Goal: Task Accomplishment & Management: Complete application form

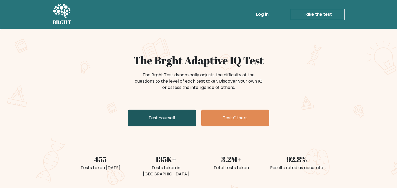
click at [160, 113] on link "Test Yourself" at bounding box center [162, 117] width 68 height 17
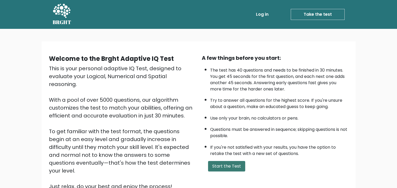
click at [228, 168] on button "Start the Test" at bounding box center [226, 166] width 37 height 10
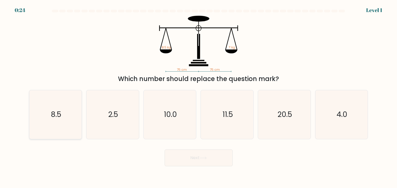
click at [67, 107] on icon "8.5" at bounding box center [55, 114] width 49 height 49
click at [199, 97] on input "a. 8.5" at bounding box center [199, 95] width 0 height 3
radio input "true"
click at [67, 107] on icon "8.5" at bounding box center [55, 114] width 48 height 48
click at [199, 97] on input "a. 8.5" at bounding box center [199, 95] width 0 height 3
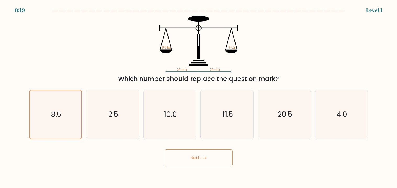
click at [183, 156] on button "Next" at bounding box center [199, 157] width 68 height 17
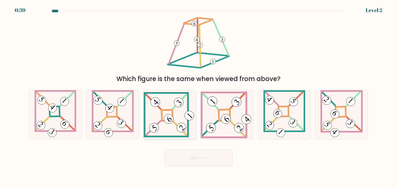
click at [168, 111] on icon at bounding box center [170, 114] width 53 height 45
click at [199, 97] on input "c." at bounding box center [199, 95] width 0 height 3
radio input "true"
click at [195, 156] on button "Next" at bounding box center [199, 157] width 68 height 17
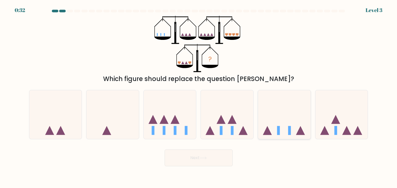
click at [264, 121] on icon at bounding box center [284, 114] width 53 height 43
click at [199, 97] on input "e." at bounding box center [199, 95] width 0 height 3
radio input "true"
click at [217, 161] on button "Next" at bounding box center [199, 157] width 68 height 17
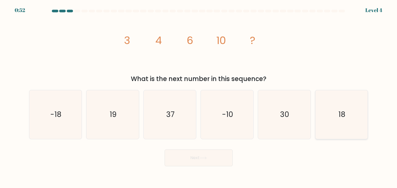
click at [341, 115] on text "18" at bounding box center [341, 114] width 7 height 10
click at [199, 97] on input "f. 18" at bounding box center [199, 95] width 0 height 3
radio input "true"
click at [211, 160] on button "Next" at bounding box center [199, 157] width 68 height 17
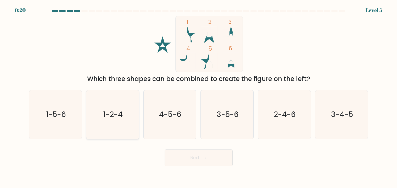
click at [130, 111] on icon "1-2-4" at bounding box center [112, 114] width 49 height 49
click at [199, 97] on input "b. 1-2-4" at bounding box center [199, 95] width 0 height 3
radio input "true"
click at [200, 153] on button "Next" at bounding box center [199, 157] width 68 height 17
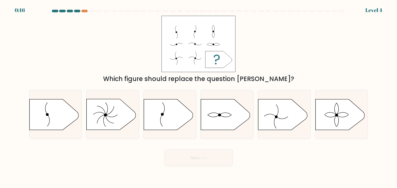
click at [200, 153] on button "Next" at bounding box center [199, 157] width 68 height 17
click at [325, 113] on icon at bounding box center [339, 114] width 49 height 31
click at [199, 97] on input "f." at bounding box center [199, 95] width 0 height 3
radio input "true"
click at [214, 161] on button "Next" at bounding box center [199, 157] width 68 height 17
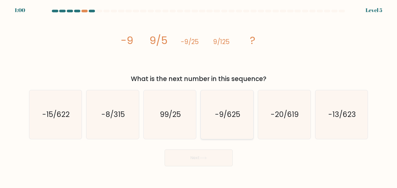
click at [212, 111] on icon "-9/625" at bounding box center [227, 114] width 49 height 49
click at [199, 97] on input "d. -9/625" at bounding box center [199, 95] width 0 height 3
radio input "true"
click at [204, 155] on button "Next" at bounding box center [199, 157] width 68 height 17
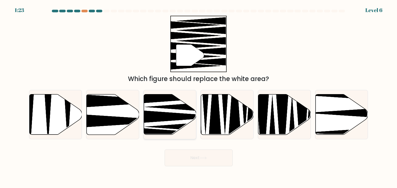
click at [170, 133] on icon at bounding box center [180, 134] width 94 height 14
click at [199, 97] on input "c." at bounding box center [199, 95] width 0 height 3
radio input "true"
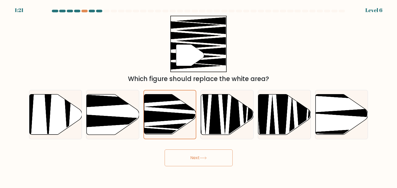
click at [198, 156] on button "Next" at bounding box center [199, 157] width 68 height 17
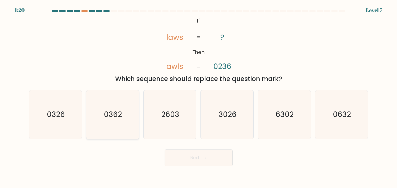
click at [123, 112] on icon "0362" at bounding box center [112, 114] width 49 height 49
click at [199, 97] on input "b. 0362" at bounding box center [199, 95] width 0 height 3
radio input "true"
click at [172, 152] on button "Next" at bounding box center [199, 157] width 68 height 17
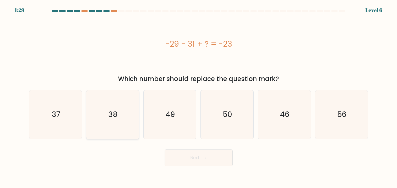
click at [104, 113] on icon "38" at bounding box center [112, 114] width 49 height 49
click at [199, 97] on input "b. 38" at bounding box center [199, 95] width 0 height 3
radio input "true"
click at [71, 116] on icon "37" at bounding box center [55, 114] width 49 height 49
click at [199, 97] on input "a. 37" at bounding box center [199, 95] width 0 height 3
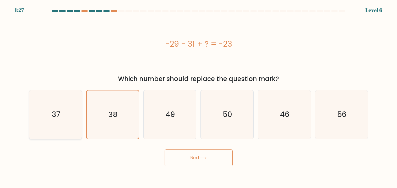
radio input "true"
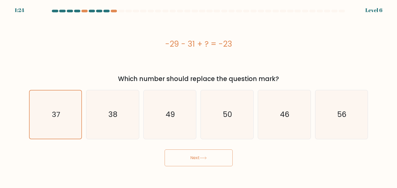
click at [181, 152] on button "Next" at bounding box center [199, 157] width 68 height 17
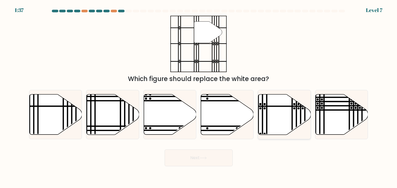
click at [264, 134] on circle at bounding box center [265, 133] width 2 height 2
click at [199, 97] on input "e." at bounding box center [199, 95] width 0 height 3
radio input "true"
click at [191, 155] on button "Next" at bounding box center [199, 157] width 68 height 17
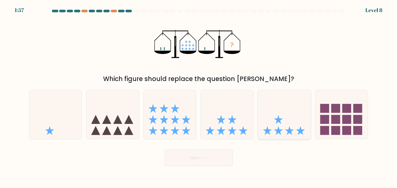
click at [275, 118] on icon at bounding box center [284, 114] width 53 height 43
click at [199, 97] on input "e." at bounding box center [199, 95] width 0 height 3
radio input "true"
click at [222, 159] on button "Next" at bounding box center [199, 157] width 68 height 17
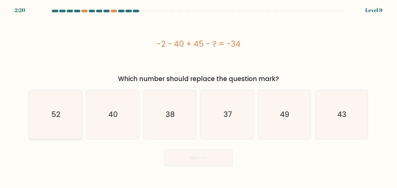
click at [61, 115] on icon "52" at bounding box center [55, 114] width 49 height 49
click at [199, 97] on input "a. 52" at bounding box center [199, 95] width 0 height 3
radio input "true"
click at [47, 123] on icon "52" at bounding box center [55, 114] width 48 height 48
click at [199, 97] on input "a. 52" at bounding box center [199, 95] width 0 height 3
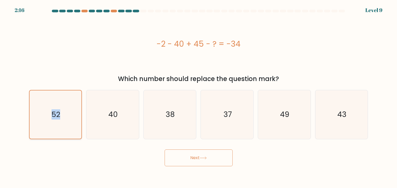
click at [47, 123] on icon "52" at bounding box center [55, 114] width 48 height 48
click at [199, 97] on input "a. 52" at bounding box center [199, 95] width 0 height 3
click at [204, 158] on icon at bounding box center [203, 157] width 7 height 3
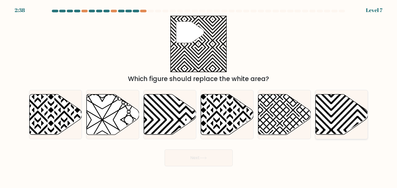
click at [331, 95] on icon at bounding box center [342, 114] width 53 height 40
click at [199, 95] on input "f." at bounding box center [199, 95] width 0 height 3
radio input "true"
click at [228, 156] on button "Next" at bounding box center [199, 157] width 68 height 17
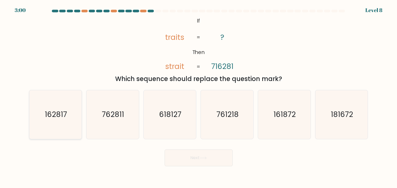
click at [71, 130] on icon "162817" at bounding box center [55, 114] width 49 height 49
click at [199, 97] on input "a. 162817" at bounding box center [199, 95] width 0 height 3
radio input "true"
click at [190, 159] on button "Next" at bounding box center [199, 157] width 68 height 17
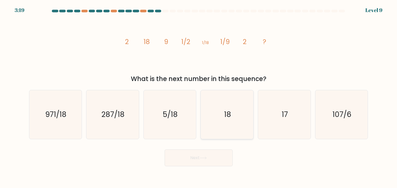
click at [237, 120] on icon "18" at bounding box center [227, 114] width 49 height 49
click at [199, 97] on input "d. 18" at bounding box center [199, 95] width 0 height 3
radio input "true"
click at [196, 160] on button "Next" at bounding box center [199, 157] width 68 height 17
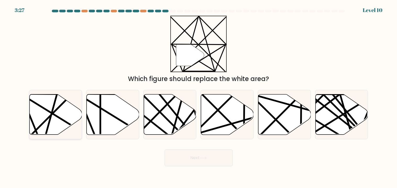
click at [66, 125] on icon at bounding box center [55, 114] width 53 height 40
click at [199, 97] on input "a." at bounding box center [199, 95] width 0 height 3
radio input "true"
click at [177, 160] on button "Next" at bounding box center [199, 157] width 68 height 17
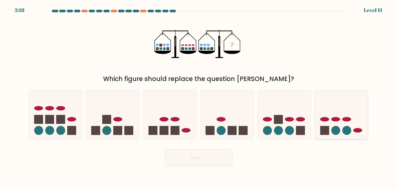
click at [330, 103] on icon at bounding box center [341, 114] width 53 height 43
click at [199, 97] on input "f." at bounding box center [199, 95] width 0 height 3
radio input "true"
click at [178, 162] on button "Next" at bounding box center [199, 157] width 68 height 17
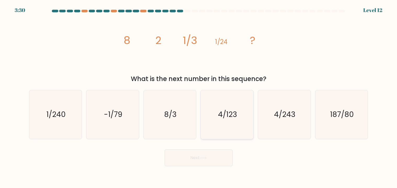
click at [231, 111] on text "4/123" at bounding box center [227, 114] width 19 height 10
click at [199, 97] on input "d. 4/123" at bounding box center [199, 95] width 0 height 3
radio input "true"
click at [195, 150] on button "Next" at bounding box center [199, 157] width 68 height 17
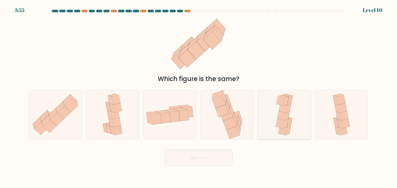
click at [279, 107] on icon at bounding box center [284, 114] width 22 height 49
click at [199, 97] on input "e." at bounding box center [199, 95] width 0 height 3
radio input "true"
click at [211, 151] on button "Next" at bounding box center [199, 157] width 68 height 17
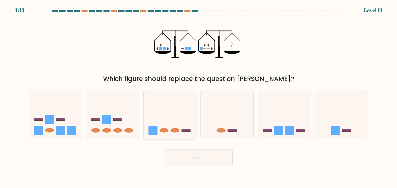
click at [183, 130] on rect at bounding box center [186, 130] width 9 height 3
click at [199, 97] on input "c." at bounding box center [199, 95] width 0 height 3
radio input "true"
click at [192, 160] on button "Next" at bounding box center [199, 157] width 68 height 17
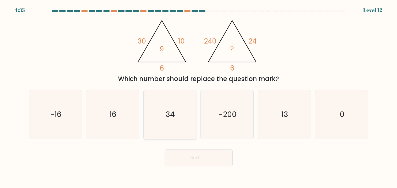
click at [161, 118] on icon "34" at bounding box center [170, 114] width 49 height 49
click at [199, 97] on input "c. 34" at bounding box center [199, 95] width 0 height 3
radio input "true"
click at [195, 158] on button "Next" at bounding box center [199, 157] width 68 height 17
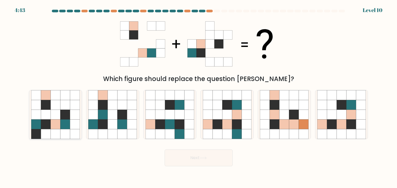
click at [46, 113] on icon at bounding box center [46, 115] width 10 height 10
click at [199, 97] on input "a." at bounding box center [199, 95] width 0 height 3
radio input "true"
click at [178, 152] on button "Next" at bounding box center [199, 157] width 68 height 17
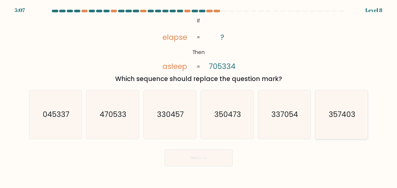
click at [320, 129] on icon "357403" at bounding box center [341, 114] width 49 height 49
click at [199, 97] on input "f. 357403" at bounding box center [199, 95] width 0 height 3
radio input "true"
click at [221, 157] on button "Next" at bounding box center [199, 157] width 68 height 17
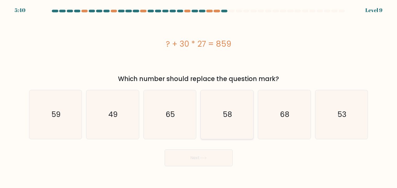
click at [237, 125] on icon "58" at bounding box center [227, 114] width 49 height 49
click at [199, 97] on input "d. 58" at bounding box center [199, 95] width 0 height 3
radio input "true"
click at [210, 161] on button "Next" at bounding box center [199, 157] width 68 height 17
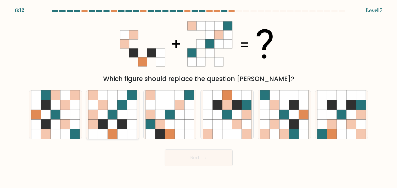
click at [118, 122] on icon at bounding box center [123, 124] width 10 height 10
click at [199, 97] on input "b." at bounding box center [199, 95] width 0 height 3
radio input "true"
click at [161, 121] on icon at bounding box center [160, 124] width 10 height 10
click at [199, 97] on input "c." at bounding box center [199, 95] width 0 height 3
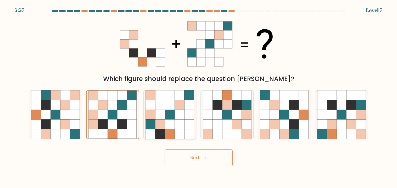
radio input "true"
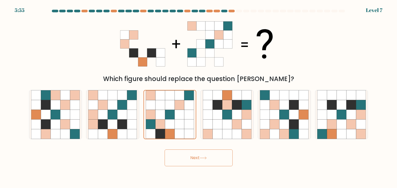
click at [182, 159] on button "Next" at bounding box center [199, 157] width 68 height 17
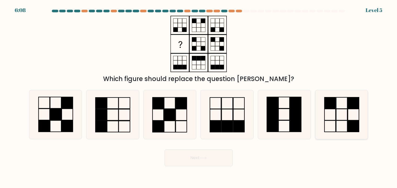
click at [339, 109] on icon at bounding box center [341, 114] width 49 height 49
click at [199, 97] on input "f." at bounding box center [199, 95] width 0 height 3
radio input "true"
click at [226, 161] on button "Next" at bounding box center [199, 157] width 68 height 17
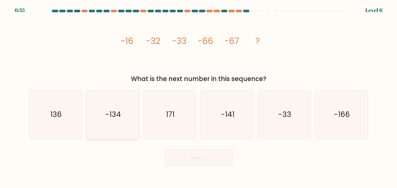
click at [112, 113] on text "-134" at bounding box center [113, 114] width 16 height 10
click at [199, 97] on input "b. -134" at bounding box center [199, 95] width 0 height 3
radio input "true"
click at [180, 161] on button "Next" at bounding box center [199, 157] width 68 height 17
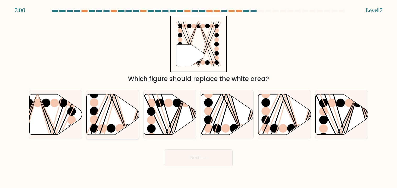
click at [100, 122] on line at bounding box center [111, 93] width 33 height 84
click at [199, 97] on input "b." at bounding box center [199, 95] width 0 height 3
radio input "true"
click at [181, 157] on button "Next" at bounding box center [199, 157] width 68 height 17
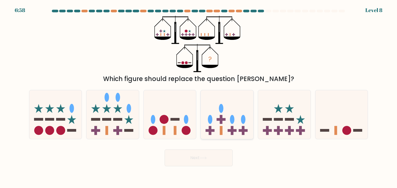
click at [237, 128] on icon at bounding box center [227, 114] width 53 height 43
click at [199, 97] on input "d." at bounding box center [199, 95] width 0 height 3
radio input "true"
click at [219, 161] on button "Next" at bounding box center [199, 157] width 68 height 17
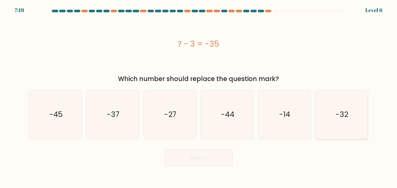
click at [335, 113] on icon "-32" at bounding box center [341, 114] width 49 height 49
click at [199, 97] on input "f. -32" at bounding box center [199, 95] width 0 height 3
radio input "true"
click at [223, 158] on button "Next" at bounding box center [199, 157] width 68 height 17
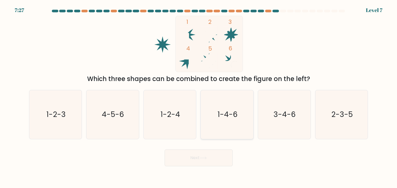
click at [228, 133] on icon "1-4-6" at bounding box center [227, 114] width 49 height 49
click at [199, 97] on input "d. 1-4-6" at bounding box center [199, 95] width 0 height 3
radio input "true"
click at [187, 163] on button "Next" at bounding box center [199, 157] width 68 height 17
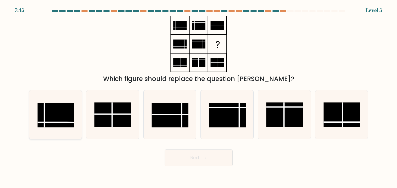
click at [68, 122] on line at bounding box center [55, 122] width 37 height 0
click at [199, 97] on input "a." at bounding box center [199, 95] width 0 height 3
radio input "true"
click at [169, 115] on rect at bounding box center [170, 115] width 37 height 25
click at [199, 97] on input "c." at bounding box center [199, 95] width 0 height 3
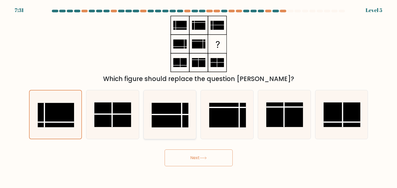
radio input "true"
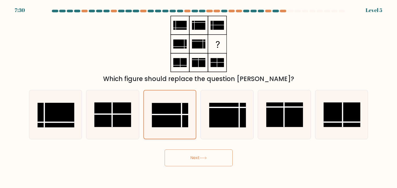
click at [169, 115] on rect at bounding box center [170, 115] width 36 height 24
click at [199, 97] on input "c." at bounding box center [199, 95] width 0 height 3
click at [187, 163] on button "Next" at bounding box center [199, 157] width 68 height 17
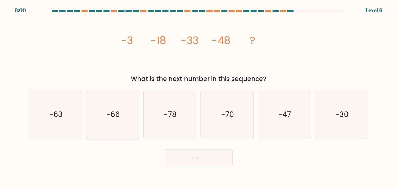
click at [115, 123] on icon "-66" at bounding box center [112, 114] width 49 height 49
click at [199, 97] on input "b. -66" at bounding box center [199, 95] width 0 height 3
radio input "true"
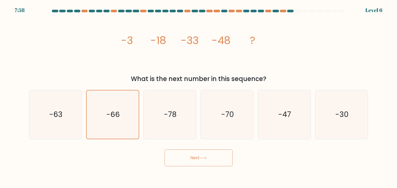
click at [179, 153] on button "Next" at bounding box center [199, 157] width 68 height 17
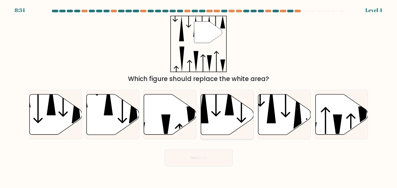
click at [208, 126] on icon at bounding box center [227, 114] width 53 height 40
click at [199, 97] on input "d." at bounding box center [199, 95] width 0 height 3
radio input "true"
click at [191, 155] on button "Next" at bounding box center [199, 157] width 68 height 17
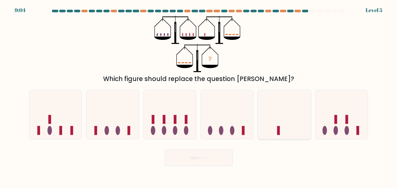
click at [272, 125] on icon at bounding box center [284, 114] width 53 height 43
click at [199, 97] on input "e." at bounding box center [199, 95] width 0 height 3
radio input "true"
click at [217, 163] on button "Next" at bounding box center [199, 157] width 68 height 17
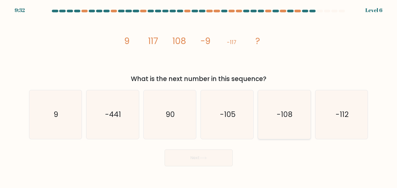
click at [271, 131] on icon "-108" at bounding box center [284, 114] width 49 height 49
click at [199, 97] on input "e. -108" at bounding box center [199, 95] width 0 height 3
radio input "true"
click at [215, 155] on button "Next" at bounding box center [199, 157] width 68 height 17
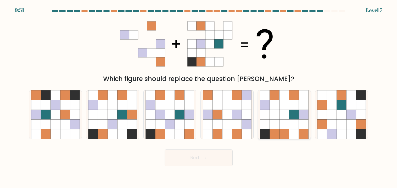
click at [296, 127] on icon at bounding box center [294, 124] width 10 height 10
click at [199, 97] on input "e." at bounding box center [199, 95] width 0 height 3
radio input "true"
click at [217, 161] on button "Next" at bounding box center [199, 157] width 68 height 17
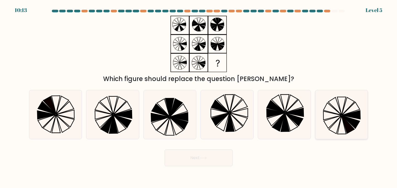
click at [341, 129] on icon at bounding box center [341, 114] width 49 height 49
click at [199, 97] on input "f." at bounding box center [199, 95] width 0 height 3
radio input "true"
click at [227, 158] on button "Next" at bounding box center [199, 157] width 68 height 17
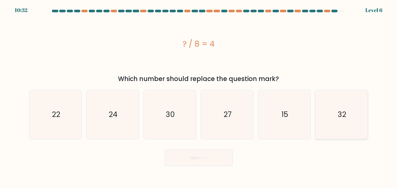
click at [330, 100] on icon "32" at bounding box center [341, 114] width 49 height 49
click at [199, 97] on input "f. 32" at bounding box center [199, 95] width 0 height 3
radio input "true"
click at [225, 164] on button "Next" at bounding box center [199, 157] width 68 height 17
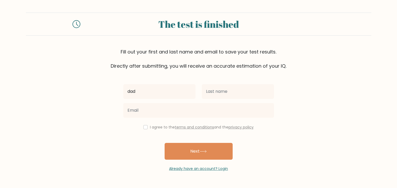
type input "dad"
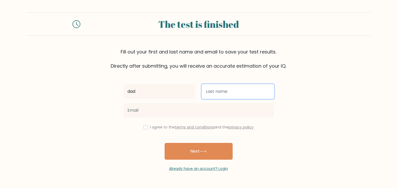
click at [259, 94] on input "text" at bounding box center [238, 91] width 72 height 15
type input "[PERSON_NAME]"
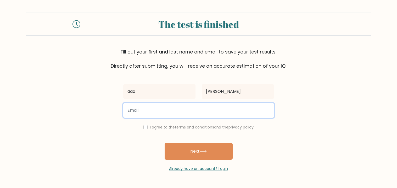
click at [161, 109] on input "email" at bounding box center [198, 110] width 151 height 15
type input "jane1327doe@gmail.com"
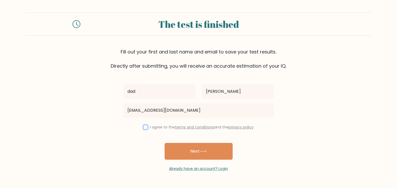
click at [144, 127] on input "checkbox" at bounding box center [145, 127] width 4 height 4
checkbox input "true"
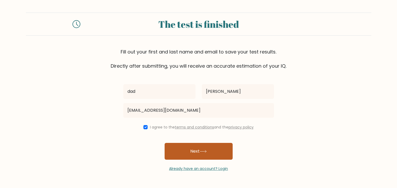
click at [194, 147] on button "Next" at bounding box center [199, 151] width 68 height 17
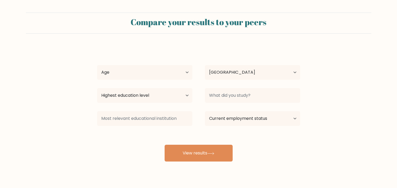
select select "US"
click at [149, 71] on select "Age Under 18 years old 18-24 years old 25-34 years old 35-44 years old 45-54 ye…" at bounding box center [144, 72] width 95 height 15
select select "35_44"
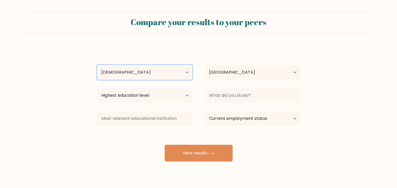
click at [97, 65] on select "Age Under 18 years old 18-24 years old 25-34 years old 35-44 years old 45-54 ye…" at bounding box center [144, 72] width 95 height 15
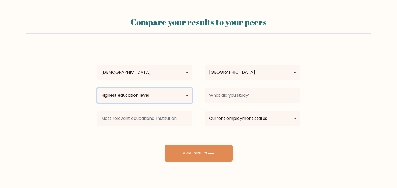
click at [171, 95] on select "Highest education level No schooling Primary Lower Secondary Upper Secondary Oc…" at bounding box center [144, 95] width 95 height 15
select select "primary"
click at [97, 88] on select "Highest education level No schooling Primary Lower Secondary Upper Secondary Oc…" at bounding box center [144, 95] width 95 height 15
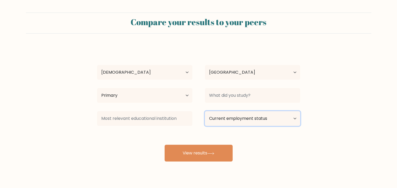
click at [236, 117] on select "Current employment status Employed Student Retired Other / prefer not to answer" at bounding box center [252, 118] width 95 height 15
select select "employed"
click at [205, 111] on select "Current employment status Employed Student Retired Other / prefer not to answer" at bounding box center [252, 118] width 95 height 15
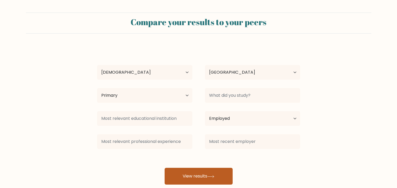
click at [187, 176] on button "View results" at bounding box center [199, 175] width 68 height 17
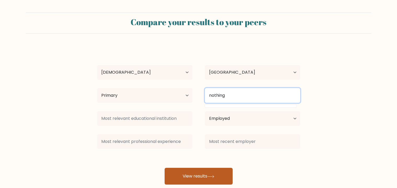
type input "nothing"
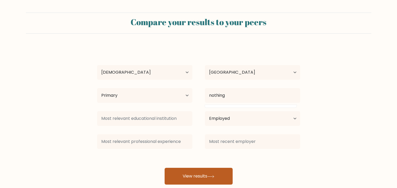
click at [209, 171] on button "View results" at bounding box center [199, 175] width 68 height 17
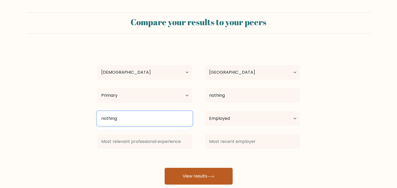
type input "nothing"
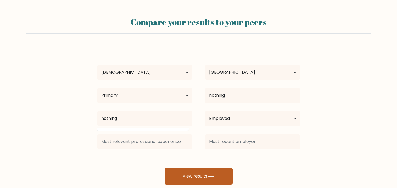
click at [177, 170] on button "View results" at bounding box center [199, 175] width 68 height 17
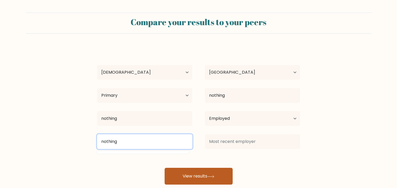
type input "nothing"
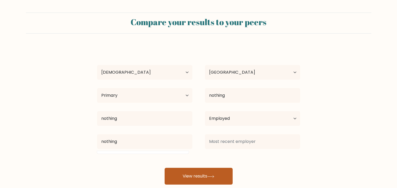
click at [177, 171] on button "View results" at bounding box center [199, 175] width 68 height 17
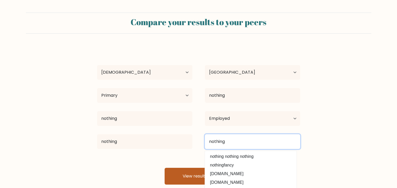
type input "nothing"
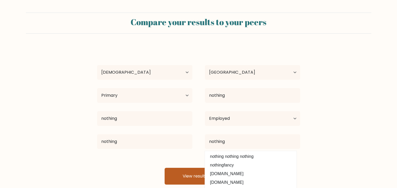
click at [177, 171] on button "View results" at bounding box center [199, 175] width 68 height 17
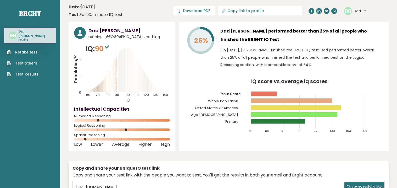
click at [27, 49] on link "Retake test" at bounding box center [23, 51] width 32 height 5
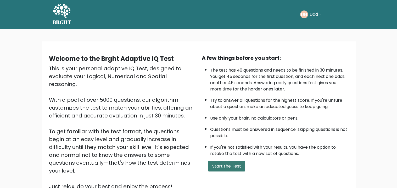
click at [219, 168] on button "Start the Test" at bounding box center [226, 166] width 37 height 10
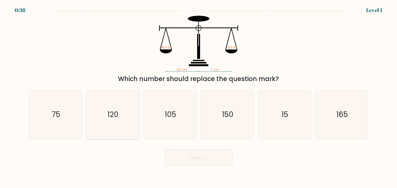
click at [126, 130] on icon "120" at bounding box center [112, 114] width 49 height 49
click at [199, 97] on input "b. 120" at bounding box center [199, 95] width 0 height 3
radio input "true"
click at [206, 164] on button "Next" at bounding box center [199, 157] width 68 height 17
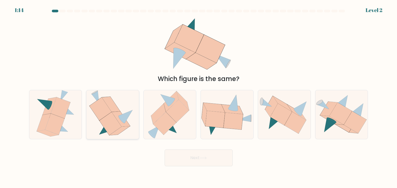
click at [120, 136] on icon at bounding box center [112, 114] width 47 height 49
click at [199, 97] on input "b." at bounding box center [199, 95] width 0 height 3
radio input "true"
click at [197, 156] on button "Next" at bounding box center [199, 157] width 68 height 17
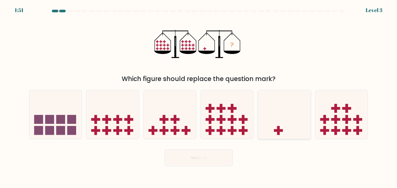
click at [290, 119] on icon at bounding box center [284, 114] width 53 height 43
click at [199, 97] on input "e." at bounding box center [199, 95] width 0 height 3
radio input "true"
click at [211, 162] on button "Next" at bounding box center [199, 157] width 68 height 17
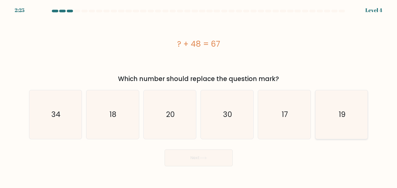
click at [326, 118] on icon "19" at bounding box center [341, 114] width 49 height 49
click at [199, 97] on input "f. 19" at bounding box center [199, 95] width 0 height 3
radio input "true"
click at [226, 152] on button "Next" at bounding box center [199, 157] width 68 height 17
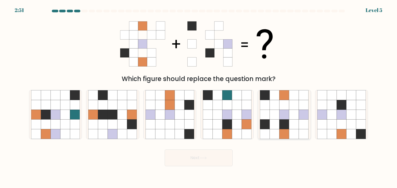
click at [281, 93] on icon at bounding box center [284, 95] width 10 height 10
click at [199, 94] on input "e." at bounding box center [199, 95] width 0 height 3
radio input "true"
click at [198, 167] on body "2:49 Level 5" at bounding box center [198, 94] width 397 height 188
click at [196, 160] on button "Next" at bounding box center [199, 157] width 68 height 17
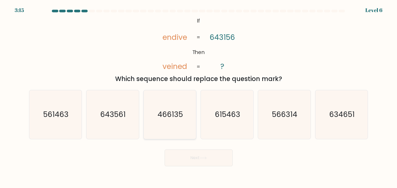
click at [178, 107] on icon "466135" at bounding box center [170, 114] width 49 height 49
click at [199, 97] on input "c. 466135" at bounding box center [199, 95] width 0 height 3
radio input "true"
click at [186, 153] on button "Next" at bounding box center [199, 157] width 68 height 17
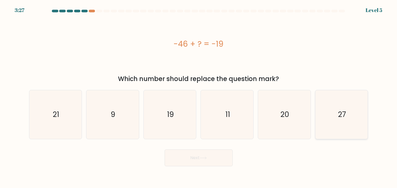
click at [329, 125] on icon "27" at bounding box center [341, 114] width 49 height 49
click at [199, 97] on input "f. 27" at bounding box center [199, 95] width 0 height 3
radio input "true"
click at [196, 161] on button "Next" at bounding box center [199, 157] width 68 height 17
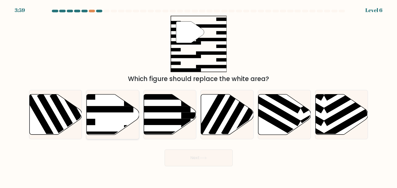
click at [113, 118] on icon at bounding box center [113, 114] width 53 height 40
click at [199, 97] on input "b." at bounding box center [199, 95] width 0 height 3
radio input "true"
click at [212, 154] on button "Next" at bounding box center [199, 157] width 68 height 17
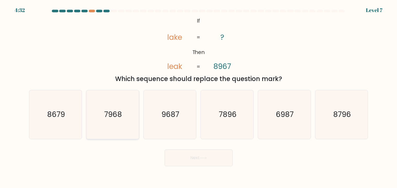
click at [108, 124] on icon "7968" at bounding box center [112, 114] width 49 height 49
click at [199, 97] on input "b. 7968" at bounding box center [199, 95] width 0 height 3
radio input "true"
click at [171, 164] on button "Next" at bounding box center [199, 157] width 68 height 17
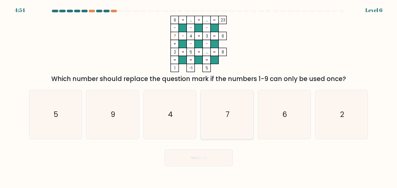
click at [221, 124] on icon "7" at bounding box center [227, 114] width 49 height 49
click at [199, 97] on input "d. 7" at bounding box center [199, 95] width 0 height 3
radio input "true"
click at [198, 152] on button "Next" at bounding box center [199, 157] width 68 height 17
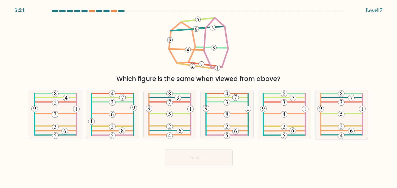
click at [345, 118] on icon at bounding box center [341, 114] width 48 height 49
click at [199, 97] on input "f." at bounding box center [199, 95] width 0 height 3
radio input "true"
click at [221, 164] on button "Next" at bounding box center [199, 157] width 68 height 17
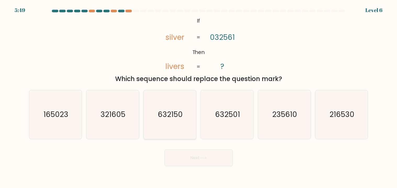
click at [183, 129] on icon "632150" at bounding box center [170, 114] width 49 height 49
click at [199, 97] on input "c. 632150" at bounding box center [199, 95] width 0 height 3
radio input "true"
click at [324, 124] on icon "216530" at bounding box center [341, 114] width 49 height 49
click at [199, 97] on input "f. 216530" at bounding box center [199, 95] width 0 height 3
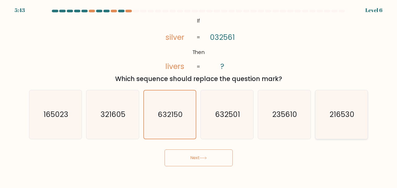
radio input "true"
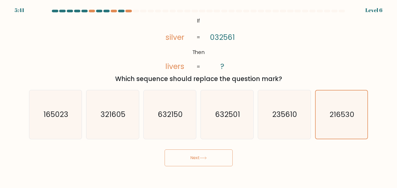
click at [184, 159] on button "Next" at bounding box center [199, 157] width 68 height 17
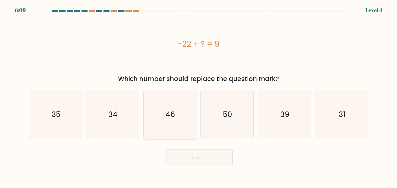
click at [172, 105] on icon "46" at bounding box center [170, 114] width 49 height 49
click at [199, 97] on input "c. 46" at bounding box center [199, 95] width 0 height 3
radio input "true"
click at [205, 157] on icon at bounding box center [203, 157] width 7 height 3
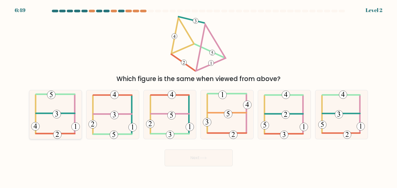
click at [61, 116] on icon at bounding box center [55, 114] width 49 height 49
click at [199, 97] on input "a." at bounding box center [199, 95] width 0 height 3
radio input "true"
click at [211, 154] on button "Next" at bounding box center [199, 157] width 68 height 17
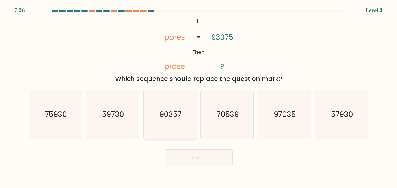
click at [165, 130] on icon "90357" at bounding box center [170, 114] width 49 height 49
click at [199, 97] on input "c. 90357" at bounding box center [199, 95] width 0 height 3
radio input "true"
click at [225, 156] on button "Next" at bounding box center [199, 157] width 68 height 17
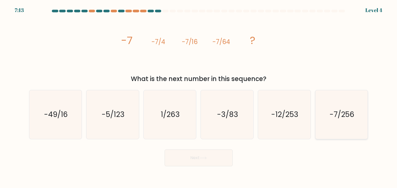
click at [333, 122] on icon "-7/256" at bounding box center [341, 114] width 49 height 49
click at [199, 97] on input "f. -7/256" at bounding box center [199, 95] width 0 height 3
radio input "true"
click at [191, 162] on button "Next" at bounding box center [199, 157] width 68 height 17
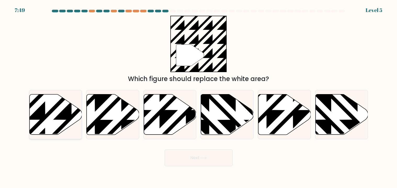
click at [42, 131] on icon at bounding box center [72, 93] width 106 height 106
click at [199, 97] on input "a." at bounding box center [199, 95] width 0 height 3
radio input "true"
click at [202, 155] on button "Next" at bounding box center [199, 157] width 68 height 17
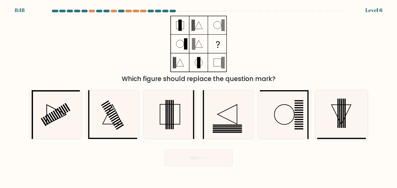
click at [339, 112] on icon at bounding box center [341, 114] width 49 height 49
click at [199, 97] on input "f." at bounding box center [199, 95] width 0 height 3
radio input "true"
click at [187, 152] on button "Next" at bounding box center [199, 157] width 68 height 17
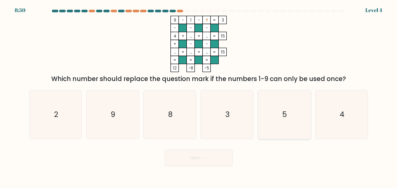
click at [284, 98] on icon "5" at bounding box center [284, 114] width 49 height 49
click at [199, 97] on input "e. 5" at bounding box center [199, 95] width 0 height 3
radio input "true"
click at [205, 158] on icon at bounding box center [203, 157] width 7 height 3
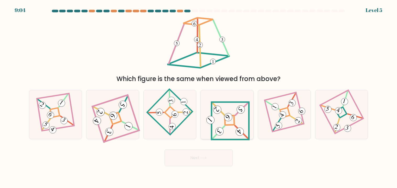
click at [227, 123] on icon at bounding box center [227, 114] width 45 height 39
click at [199, 97] on input "d." at bounding box center [199, 95] width 0 height 3
radio input "true"
click at [219, 154] on button "Next" at bounding box center [199, 157] width 68 height 17
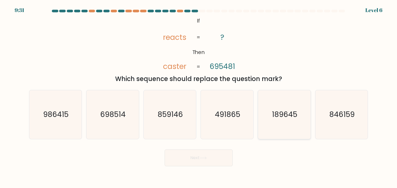
click at [297, 111] on icon "189645" at bounding box center [284, 114] width 49 height 49
click at [199, 97] on input "e. 189645" at bounding box center [199, 95] width 0 height 3
radio input "true"
click at [209, 156] on button "Next" at bounding box center [199, 157] width 68 height 17
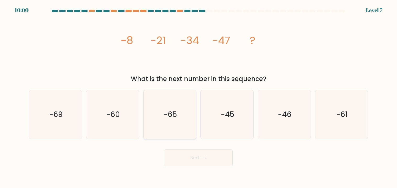
click at [165, 102] on icon "-65" at bounding box center [170, 114] width 49 height 49
click at [199, 97] on input "c. -65" at bounding box center [199, 95] width 0 height 3
radio input "true"
click at [195, 153] on button "Next" at bounding box center [199, 157] width 68 height 17
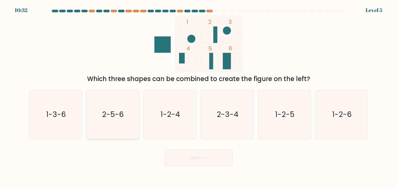
click at [104, 107] on icon "2-5-6" at bounding box center [112, 114] width 49 height 49
click at [199, 97] on input "b. 2-5-6" at bounding box center [199, 95] width 0 height 3
radio input "true"
click at [220, 162] on button "Next" at bounding box center [199, 157] width 68 height 17
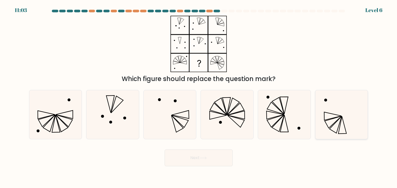
click at [316, 119] on div at bounding box center [341, 114] width 53 height 49
click at [199, 97] on input "f." at bounding box center [199, 95] width 0 height 3
radio input "true"
click at [216, 154] on button "Next" at bounding box center [199, 157] width 68 height 17
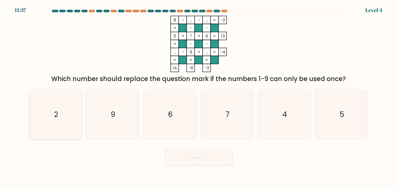
click at [52, 120] on icon "2" at bounding box center [55, 114] width 49 height 49
click at [199, 97] on input "a. 2" at bounding box center [199, 95] width 0 height 3
radio input "true"
click at [174, 159] on button "Next" at bounding box center [199, 157] width 68 height 17
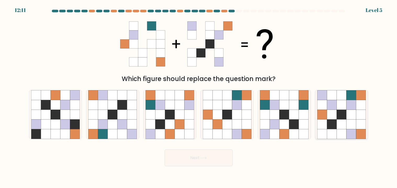
click at [347, 112] on icon at bounding box center [351, 115] width 10 height 10
click at [199, 97] on input "f." at bounding box center [199, 95] width 0 height 3
radio input "true"
click at [195, 161] on button "Next" at bounding box center [199, 157] width 68 height 17
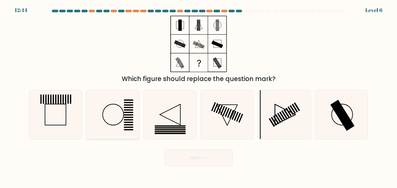
click at [109, 126] on icon at bounding box center [112, 114] width 49 height 49
click at [199, 97] on input "b." at bounding box center [199, 95] width 0 height 3
radio input "true"
click at [200, 161] on button "Next" at bounding box center [199, 157] width 68 height 17
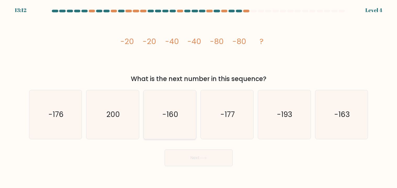
click at [176, 131] on icon "-160" at bounding box center [170, 114] width 49 height 49
click at [199, 97] on input "c. -160" at bounding box center [199, 95] width 0 height 3
radio input "true"
click at [195, 150] on button "Next" at bounding box center [199, 157] width 68 height 17
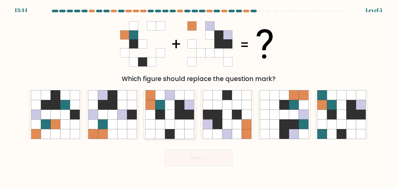
click at [155, 117] on icon at bounding box center [151, 115] width 10 height 10
click at [199, 97] on input "c." at bounding box center [199, 95] width 0 height 3
radio input "true"
click at [188, 160] on button "Next" at bounding box center [199, 157] width 68 height 17
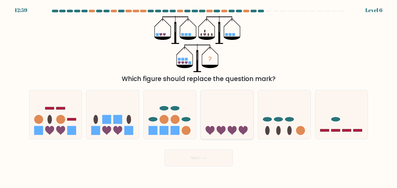
click at [224, 108] on icon at bounding box center [227, 114] width 53 height 43
click at [199, 97] on input "d." at bounding box center [199, 95] width 0 height 3
radio input "true"
click at [187, 160] on button "Next" at bounding box center [199, 157] width 68 height 17
click at [202, 162] on button "Next" at bounding box center [199, 157] width 68 height 17
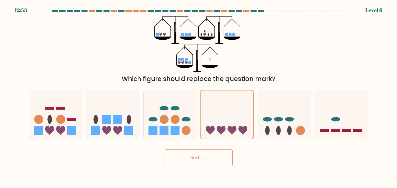
click at [218, 159] on button "Next" at bounding box center [199, 157] width 68 height 17
click at [223, 126] on icon at bounding box center [221, 130] width 9 height 9
click at [199, 97] on input "d." at bounding box center [199, 95] width 0 height 3
click at [218, 159] on button "Next" at bounding box center [199, 157] width 68 height 17
click at [293, 115] on icon at bounding box center [284, 114] width 53 height 43
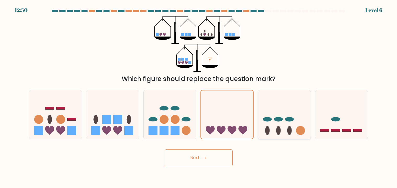
click at [199, 97] on input "e." at bounding box center [199, 95] width 0 height 3
radio input "true"
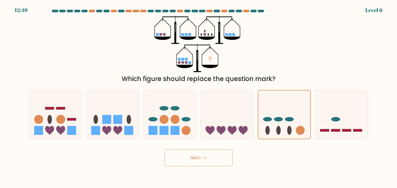
click at [219, 151] on button "Next" at bounding box center [199, 157] width 68 height 17
click at [169, 114] on icon at bounding box center [170, 114] width 53 height 43
click at [199, 97] on input "c." at bounding box center [199, 95] width 0 height 3
radio input "true"
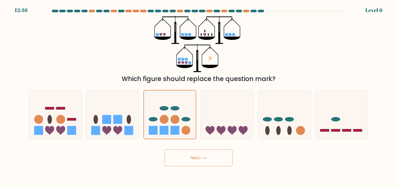
click at [188, 159] on button "Next" at bounding box center [199, 157] width 68 height 17
click at [120, 119] on rect at bounding box center [117, 119] width 9 height 9
click at [199, 97] on input "b." at bounding box center [199, 95] width 0 height 3
radio input "true"
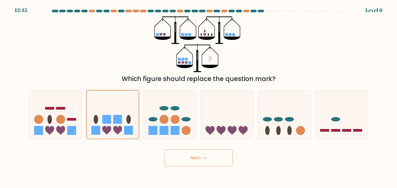
click at [188, 156] on button "Next" at bounding box center [199, 157] width 68 height 17
click at [71, 135] on icon at bounding box center [55, 114] width 53 height 43
click at [199, 97] on input "a." at bounding box center [199, 95] width 0 height 3
radio input "true"
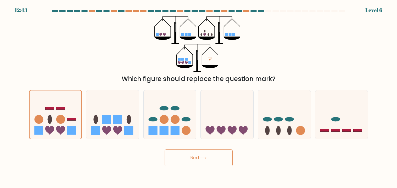
click at [191, 163] on button "Next" at bounding box center [199, 157] width 68 height 17
click at [343, 97] on icon at bounding box center [341, 114] width 53 height 43
click at [199, 97] on input "f." at bounding box center [199, 95] width 0 height 3
radio input "true"
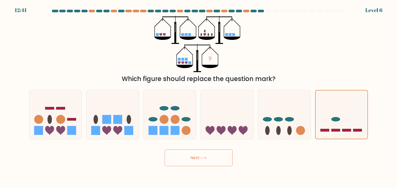
click at [216, 147] on div "Next" at bounding box center [198, 155] width 345 height 21
click at [217, 155] on button "Next" at bounding box center [199, 157] width 68 height 17
click at [175, 100] on icon at bounding box center [170, 114] width 53 height 43
click at [199, 97] on input "c." at bounding box center [199, 95] width 0 height 3
radio input "true"
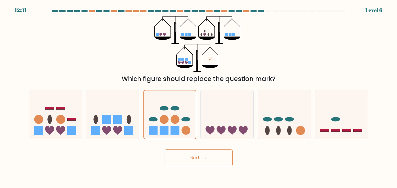
click at [207, 152] on button "Next" at bounding box center [199, 157] width 68 height 17
click at [231, 113] on icon at bounding box center [227, 114] width 53 height 43
click at [199, 97] on input "d." at bounding box center [199, 95] width 0 height 3
radio input "true"
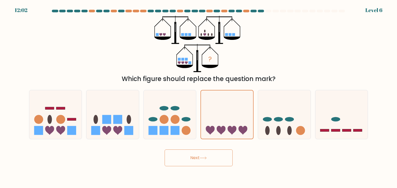
click at [211, 154] on button "Next" at bounding box center [199, 157] width 68 height 17
click at [162, 125] on icon at bounding box center [170, 114] width 53 height 43
click at [199, 97] on input "c." at bounding box center [199, 95] width 0 height 3
radio input "true"
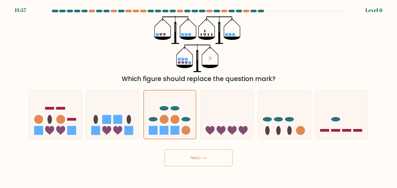
click at [187, 158] on button "Next" at bounding box center [199, 157] width 68 height 17
click at [262, 130] on icon at bounding box center [284, 114] width 53 height 43
click at [199, 97] on input "e." at bounding box center [199, 95] width 0 height 3
radio input "true"
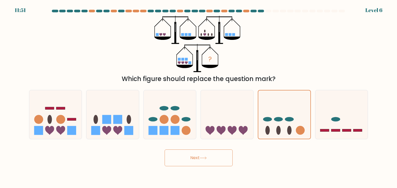
click at [184, 164] on button "Next" at bounding box center [199, 157] width 68 height 17
click at [123, 131] on icon at bounding box center [112, 114] width 53 height 43
click at [199, 97] on input "b." at bounding box center [199, 95] width 0 height 3
radio input "true"
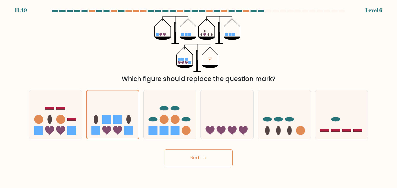
click at [189, 155] on button "Next" at bounding box center [199, 157] width 68 height 17
click at [324, 125] on icon at bounding box center [341, 114] width 53 height 43
click at [199, 97] on input "f." at bounding box center [199, 95] width 0 height 3
radio input "true"
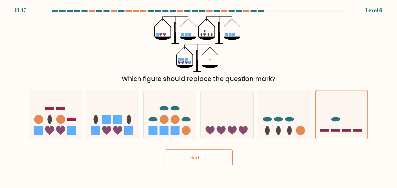
click at [213, 159] on button "Next" at bounding box center [199, 157] width 68 height 17
click at [62, 110] on icon at bounding box center [55, 114] width 53 height 43
click at [199, 97] on input "a." at bounding box center [199, 95] width 0 height 3
radio input "true"
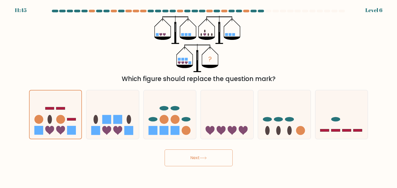
click at [187, 149] on button "Next" at bounding box center [199, 157] width 68 height 17
click at [189, 154] on button "Next" at bounding box center [199, 157] width 68 height 17
click at [242, 131] on icon at bounding box center [243, 130] width 9 height 9
click at [199, 97] on input "d." at bounding box center [199, 95] width 0 height 3
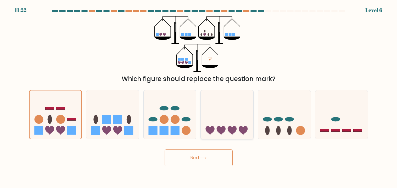
radio input "true"
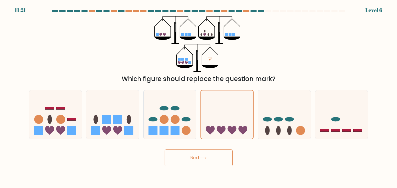
click at [218, 155] on button "Next" at bounding box center [199, 157] width 68 height 17
click at [176, 127] on rect at bounding box center [175, 130] width 9 height 9
click at [199, 97] on input "c." at bounding box center [199, 95] width 0 height 3
radio input "true"
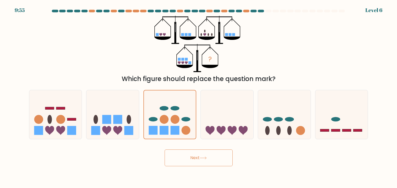
click at [188, 150] on button "Next" at bounding box center [199, 157] width 68 height 17
click at [126, 132] on rect at bounding box center [128, 130] width 9 height 9
click at [199, 97] on input "b." at bounding box center [199, 95] width 0 height 3
radio input "true"
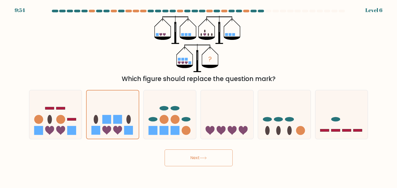
click at [201, 158] on icon at bounding box center [203, 157] width 7 height 3
click at [271, 132] on icon at bounding box center [284, 114] width 53 height 43
click at [199, 97] on input "e." at bounding box center [199, 95] width 0 height 3
radio input "true"
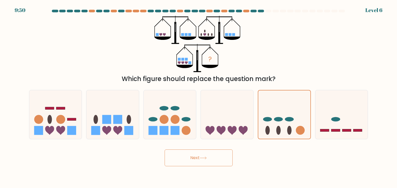
click at [214, 152] on button "Next" at bounding box center [199, 157] width 68 height 17
click at [46, 127] on icon at bounding box center [49, 130] width 9 height 9
click at [199, 97] on input "a." at bounding box center [199, 95] width 0 height 3
radio input "true"
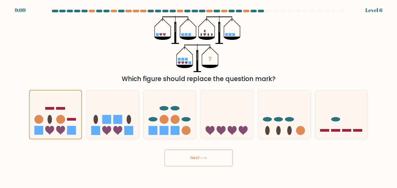
click at [195, 166] on body "9:09 Level 6" at bounding box center [198, 94] width 397 height 188
click at [192, 160] on button "Next" at bounding box center [199, 157] width 68 height 17
click at [172, 96] on icon at bounding box center [170, 114] width 53 height 43
click at [199, 96] on input "c." at bounding box center [199, 95] width 0 height 3
radio input "true"
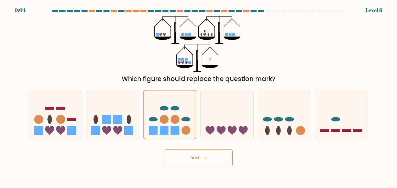
click at [195, 161] on button "Next" at bounding box center [199, 157] width 68 height 17
click at [333, 137] on div at bounding box center [341, 114] width 53 height 49
click at [199, 97] on input "f." at bounding box center [199, 95] width 0 height 3
radio input "true"
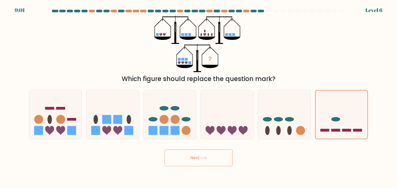
click at [192, 154] on button "Next" at bounding box center [199, 157] width 68 height 17
click at [209, 153] on button "Next" at bounding box center [199, 157] width 68 height 17
click at [292, 126] on icon at bounding box center [284, 114] width 53 height 43
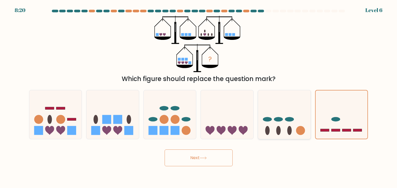
click at [199, 97] on input "e." at bounding box center [199, 95] width 0 height 3
radio input "true"
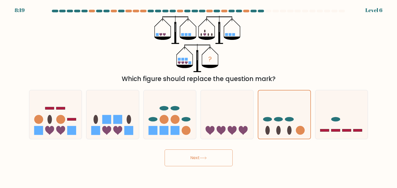
click at [197, 163] on button "Next" at bounding box center [199, 157] width 68 height 17
click at [220, 134] on icon at bounding box center [227, 114] width 53 height 43
click at [199, 97] on input "d." at bounding box center [199, 95] width 0 height 3
radio input "true"
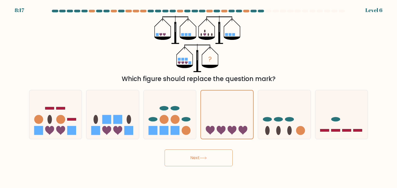
click at [211, 153] on button "Next" at bounding box center [199, 157] width 68 height 17
click at [170, 115] on icon at bounding box center [170, 114] width 53 height 43
click at [199, 97] on input "c." at bounding box center [199, 95] width 0 height 3
radio input "true"
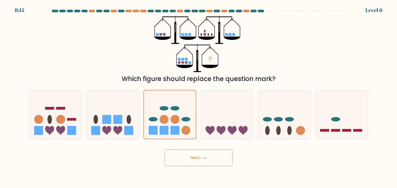
click at [177, 155] on button "Next" at bounding box center [199, 157] width 68 height 17
click at [116, 122] on rect at bounding box center [117, 119] width 9 height 9
click at [199, 97] on input "b." at bounding box center [199, 95] width 0 height 3
radio input "true"
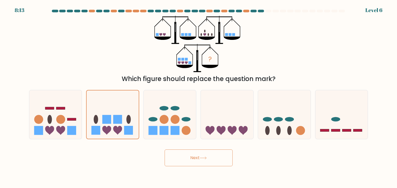
click at [184, 157] on button "Next" at bounding box center [199, 157] width 68 height 17
click at [71, 118] on rect at bounding box center [71, 119] width 9 height 3
click at [199, 97] on input "a." at bounding box center [199, 95] width 0 height 3
radio input "true"
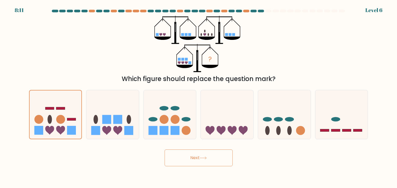
click at [189, 154] on button "Next" at bounding box center [199, 157] width 68 height 17
click at [191, 125] on icon at bounding box center [170, 114] width 53 height 43
click at [199, 97] on input "c." at bounding box center [199, 95] width 0 height 3
radio input "true"
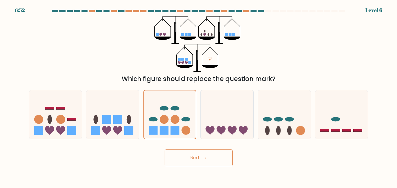
click at [196, 154] on button "Next" at bounding box center [199, 157] width 68 height 17
